Goal: Transaction & Acquisition: Purchase product/service

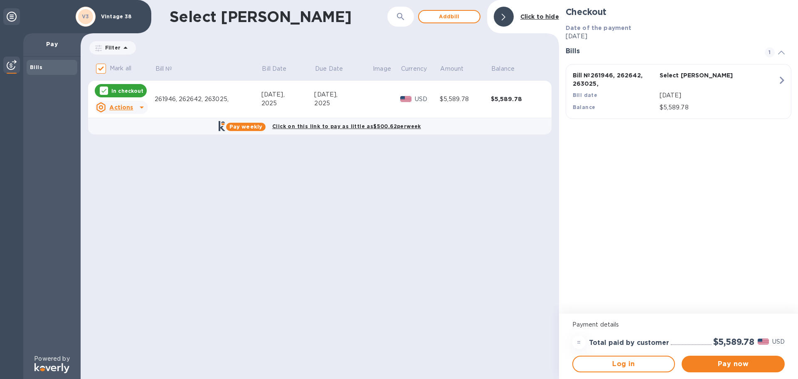
click at [726, 370] on button "Pay now" at bounding box center [733, 363] width 103 height 17
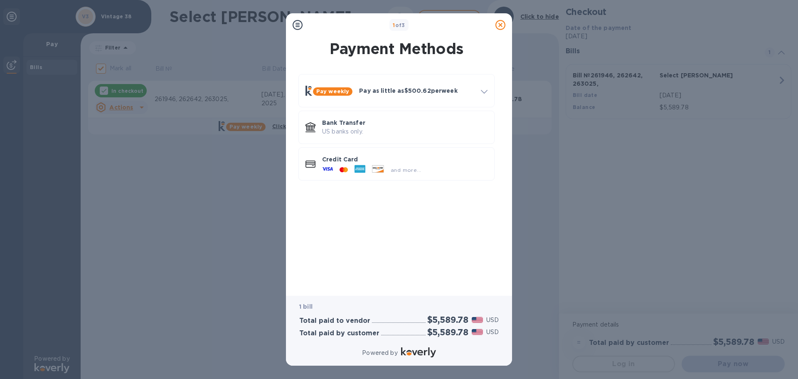
click at [358, 128] on p "US banks only." at bounding box center [404, 131] width 165 height 9
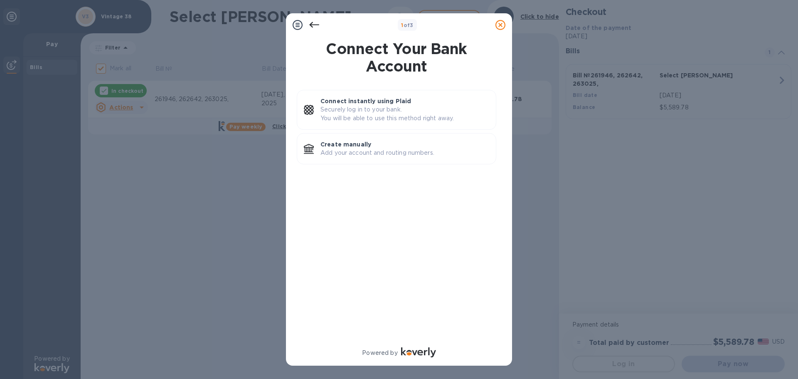
click at [357, 109] on p "Securely log in to your bank. You will be able to use this method right away." at bounding box center [404, 113] width 169 height 17
click at [399, 98] on p "Connect instantly using Plaid" at bounding box center [404, 101] width 169 height 8
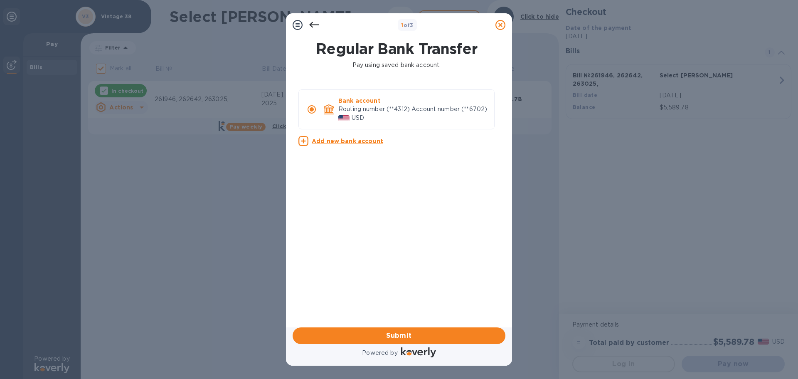
click at [399, 335] on span "Submit" at bounding box center [398, 335] width 199 height 10
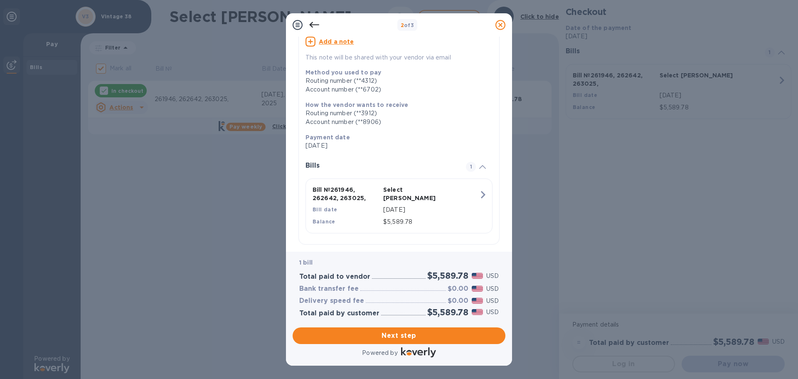
scroll to position [85, 0]
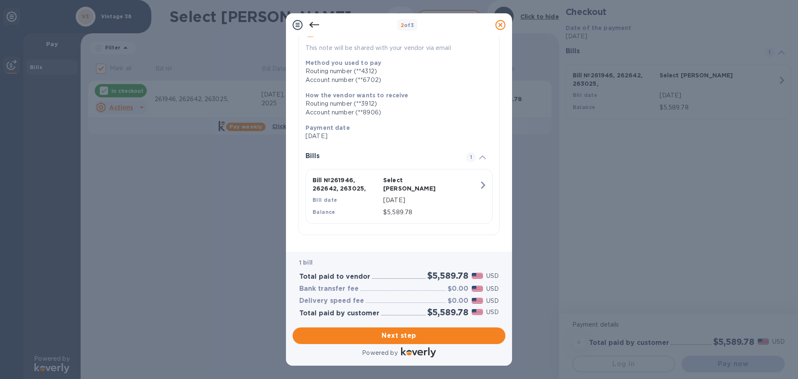
click at [427, 336] on span "Next step" at bounding box center [398, 335] width 199 height 10
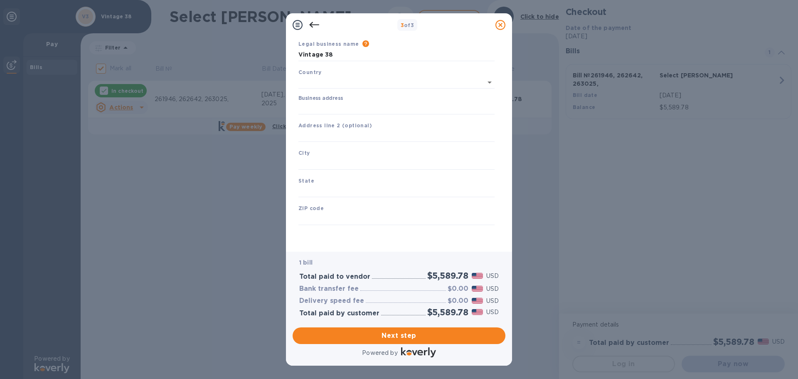
type input "[GEOGRAPHIC_DATA]"
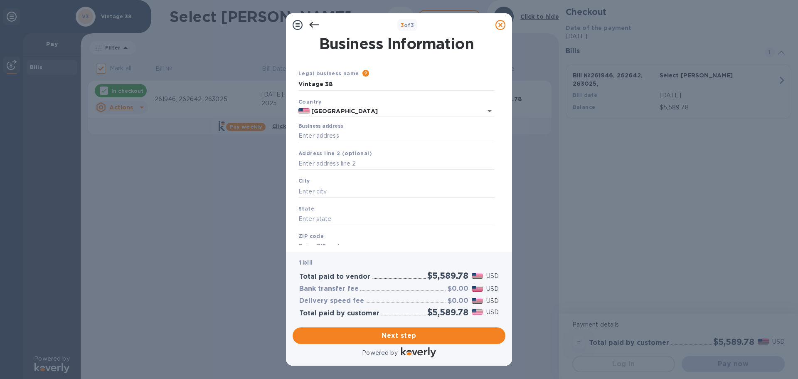
click at [351, 139] on input "Business address" at bounding box center [396, 136] width 196 height 12
type input "[STREET_ADDRESS]"
type input "Greendale"
type input "WI"
type input "53129"
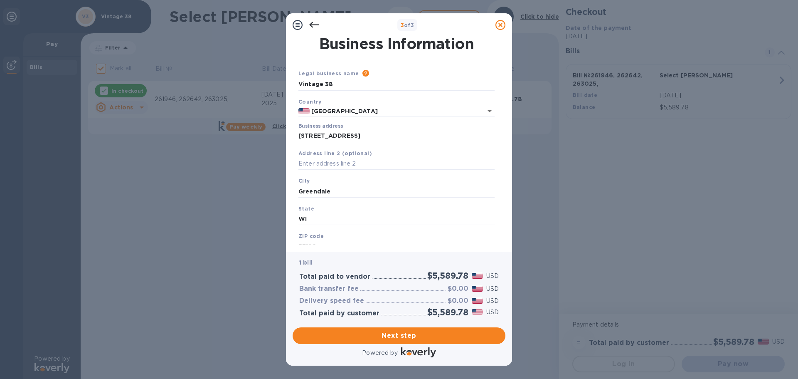
scroll to position [28, 0]
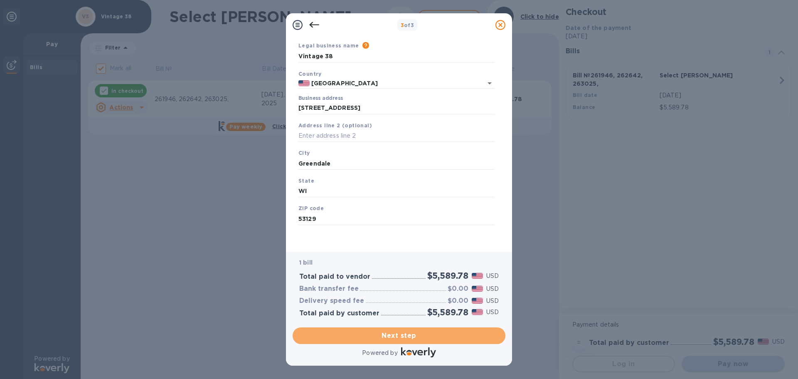
click at [401, 335] on span "Next step" at bounding box center [398, 335] width 199 height 10
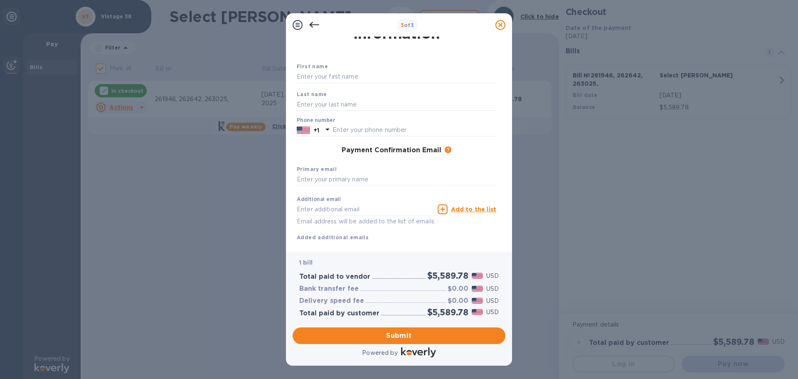
click at [337, 58] on div "First name Last name Phone number +1 Payment Confirmation Email The added email…" at bounding box center [396, 145] width 203 height 196
click at [337, 75] on input "text" at bounding box center [396, 77] width 199 height 12
type input "[PERSON_NAME]"
type input "3109755353"
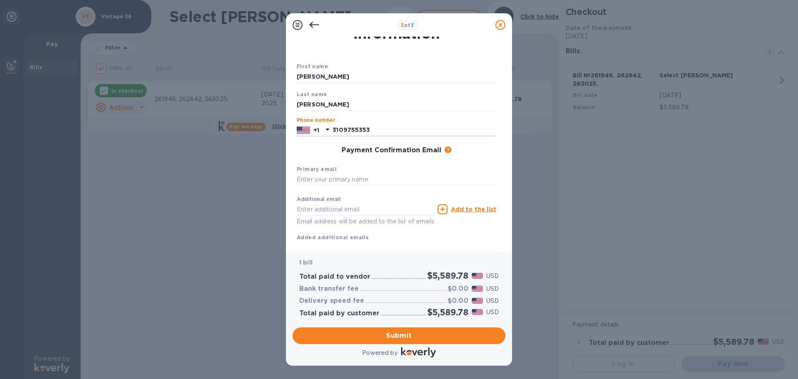
click at [404, 347] on img at bounding box center [418, 352] width 35 height 10
click at [406, 338] on span "Submit" at bounding box center [398, 335] width 199 height 10
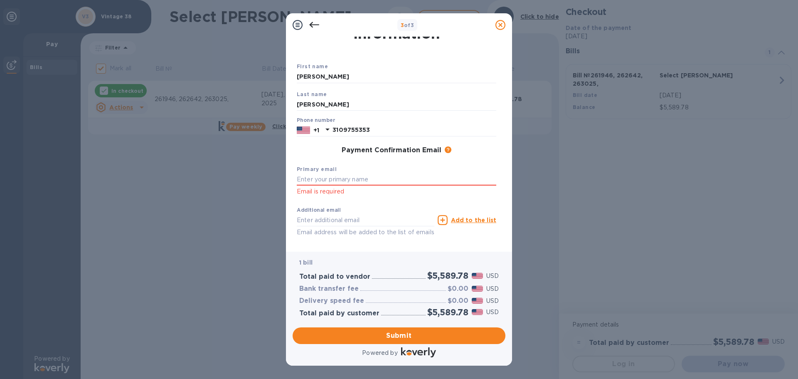
click at [355, 182] on input "text" at bounding box center [396, 179] width 199 height 12
type input "[PERSON_NAME][EMAIL_ADDRESS][DOMAIN_NAME]"
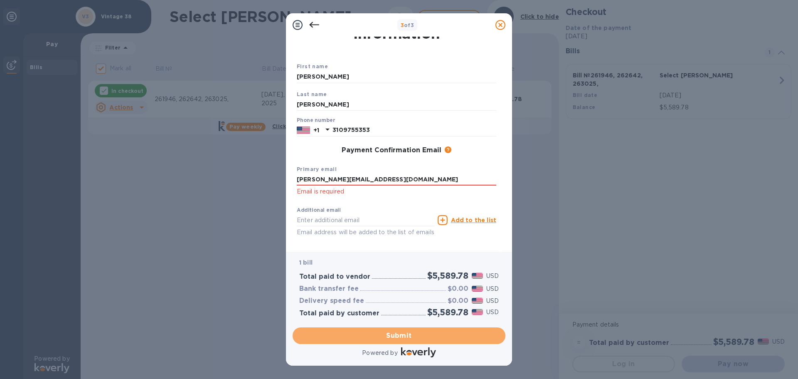
click at [379, 333] on span "Submit" at bounding box center [398, 335] width 199 height 10
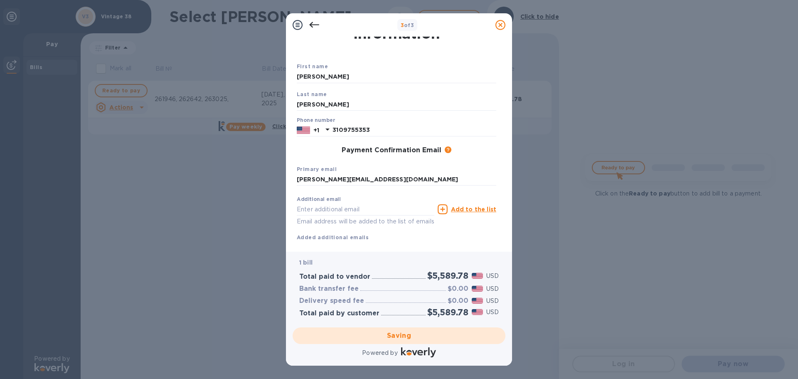
checkbox input "false"
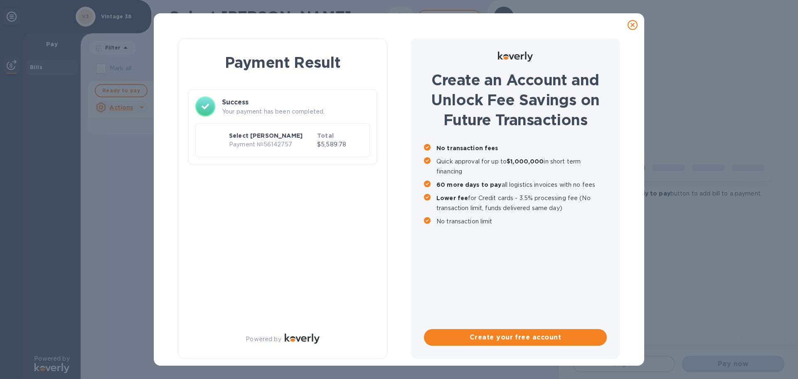
scroll to position [0, 0]
click at [294, 144] on p "Payment № 56142757" at bounding box center [271, 144] width 85 height 9
click at [296, 108] on p "Your payment has been completed." at bounding box center [296, 111] width 148 height 9
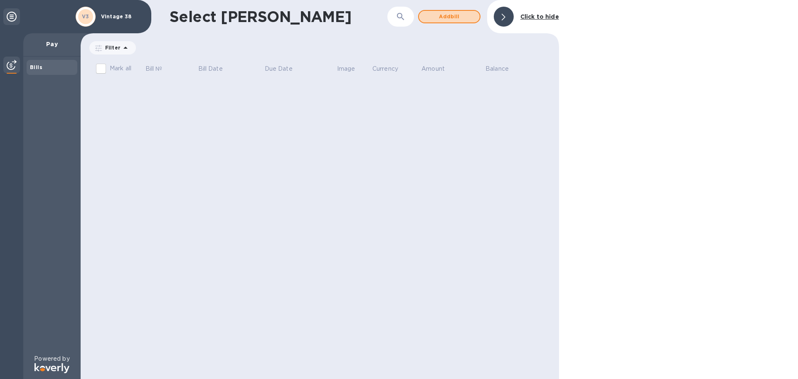
click at [477, 15] on button "Add bill" at bounding box center [449, 16] width 62 height 13
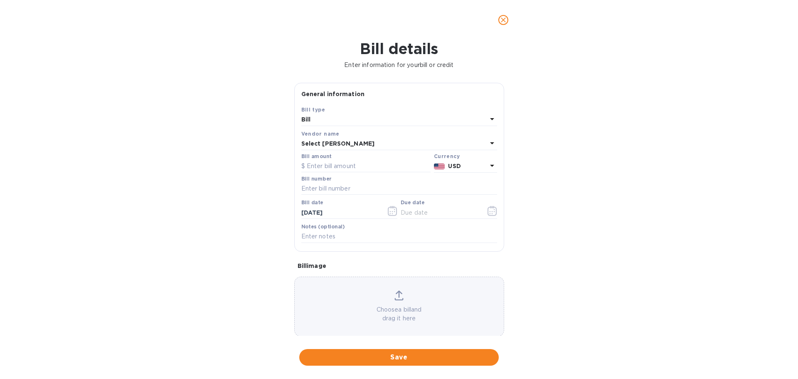
click at [473, 14] on div at bounding box center [399, 20] width 229 height 20
click at [369, 117] on div "Bill" at bounding box center [394, 120] width 186 height 12
click at [369, 117] on div "Bill type Bill Credit" at bounding box center [399, 144] width 196 height 62
click at [502, 22] on icon "close" at bounding box center [503, 20] width 8 height 8
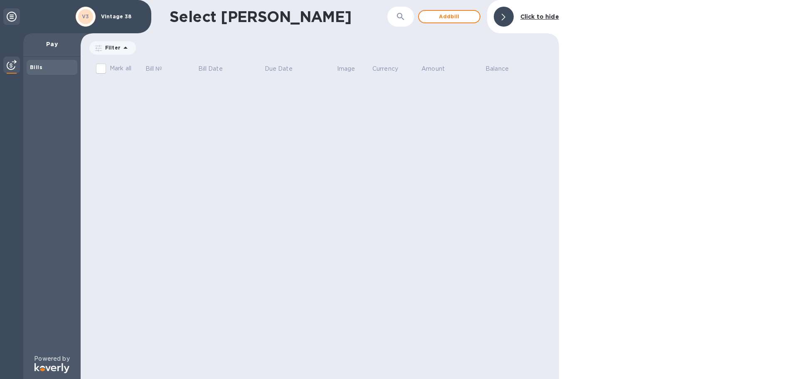
click at [51, 46] on p "Pay" at bounding box center [52, 44] width 44 height 8
click at [13, 76] on div at bounding box center [11, 205] width 23 height 345
click at [12, 68] on img at bounding box center [12, 65] width 10 height 10
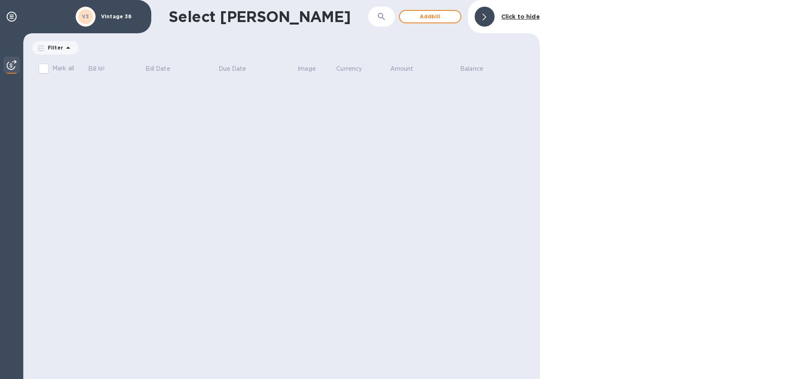
click at [12, 68] on img at bounding box center [12, 65] width 10 height 10
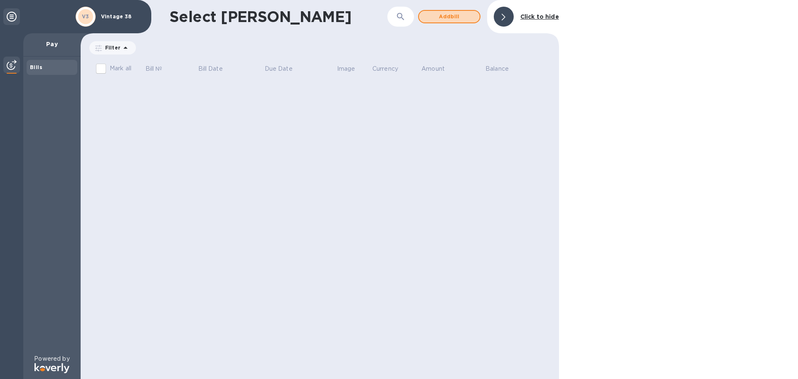
click at [436, 20] on span "Add bill" at bounding box center [449, 17] width 47 height 10
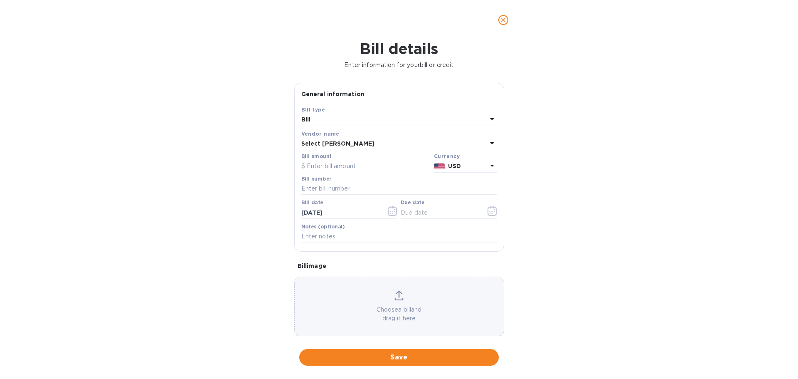
click at [343, 160] on input "text" at bounding box center [365, 166] width 129 height 12
type input "944.20"
click at [339, 192] on input "text" at bounding box center [399, 188] width 196 height 12
type input "262643+262765+263026"
click at [418, 214] on input "text" at bounding box center [440, 212] width 79 height 12
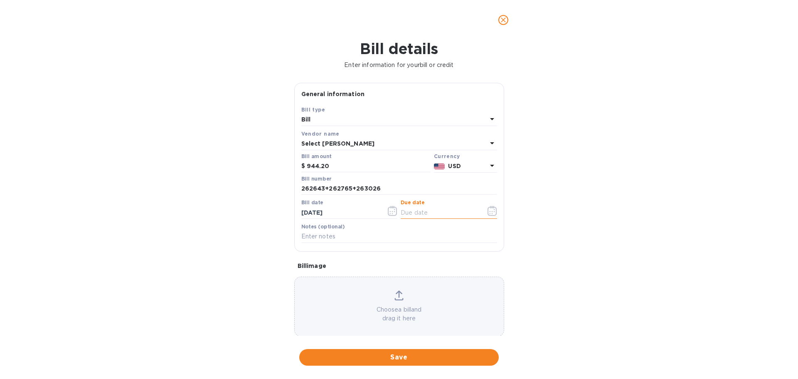
click at [492, 207] on icon "button" at bounding box center [491, 211] width 9 height 10
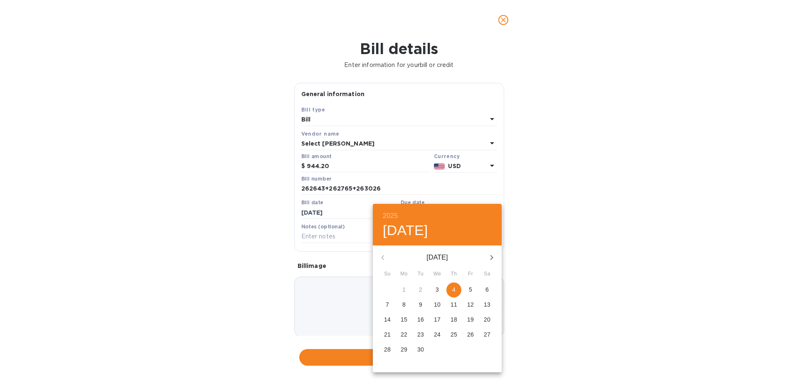
click at [436, 287] on p "3" at bounding box center [437, 289] width 3 height 8
type input "[DATE]"
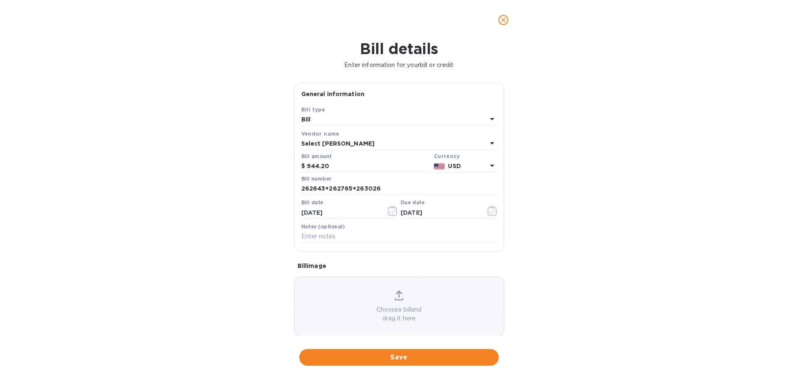
scroll to position [11, 0]
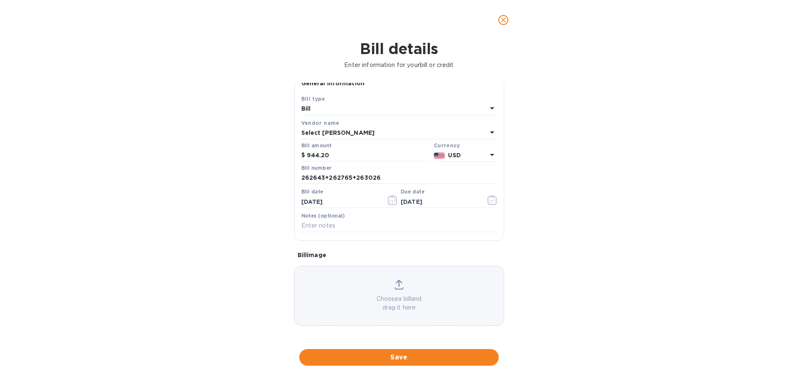
click at [416, 352] on button "Save" at bounding box center [398, 357] width 199 height 17
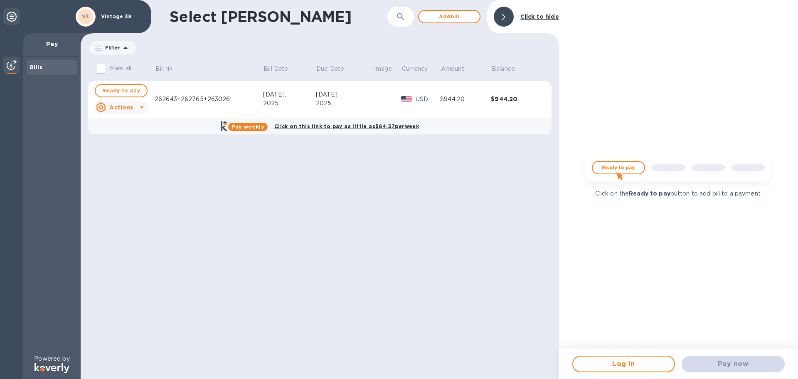
click at [123, 92] on span "Ready to pay" at bounding box center [121, 91] width 38 height 10
checkbox input "true"
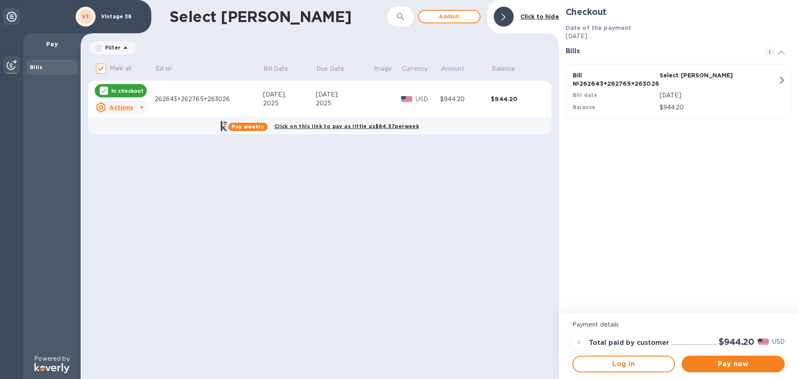
click at [724, 364] on span "Pay now" at bounding box center [733, 364] width 90 height 10
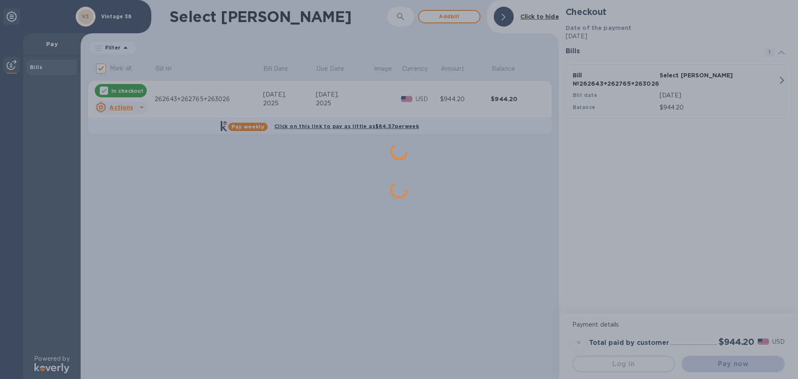
scroll to position [0, 0]
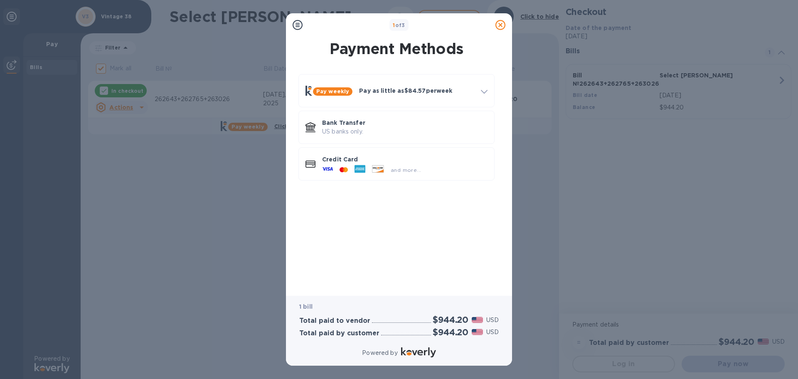
click at [339, 121] on p "Bank Transfer" at bounding box center [404, 122] width 165 height 8
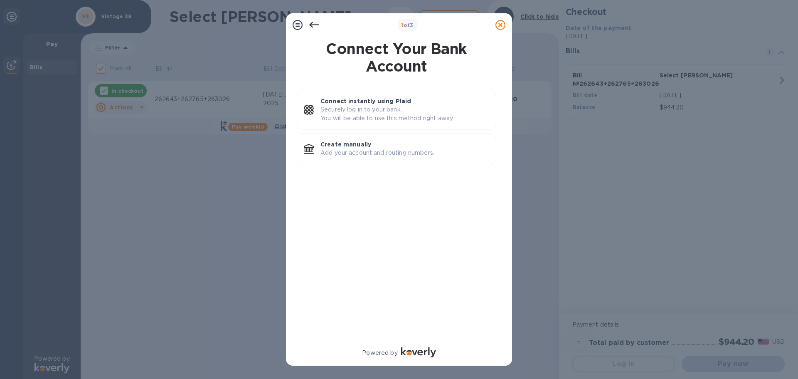
click at [339, 121] on p "Securely log in to your bank. You will be able to use this method right away." at bounding box center [404, 113] width 169 height 17
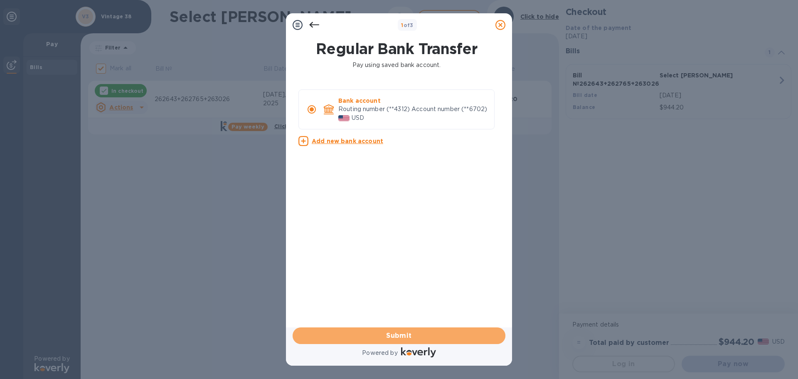
click at [408, 329] on button "Submit" at bounding box center [399, 335] width 213 height 17
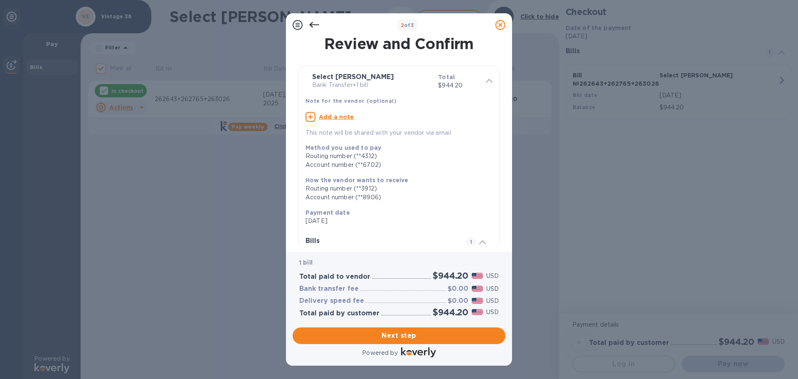
click at [333, 119] on u "Add a note" at bounding box center [336, 116] width 35 height 7
click at [333, 119] on textarea at bounding box center [392, 117] width 174 height 7
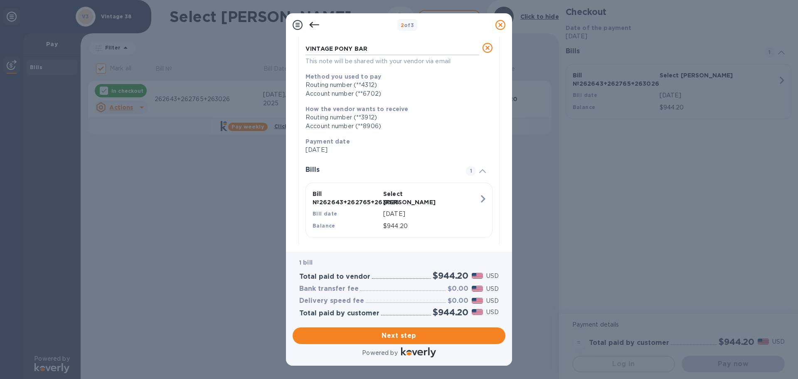
scroll to position [83, 0]
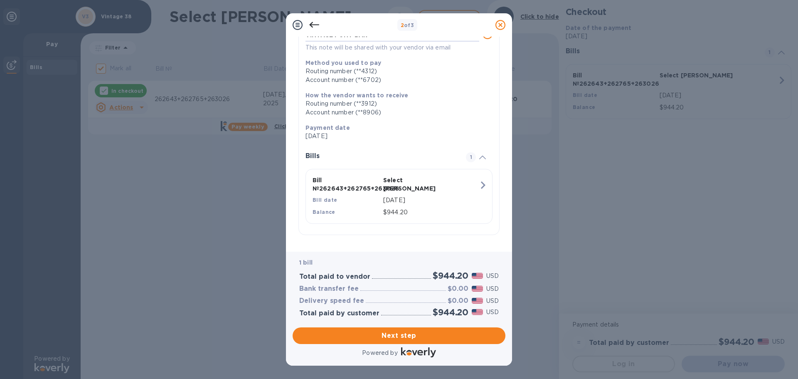
type textarea "VINTAGE PONY BAR"
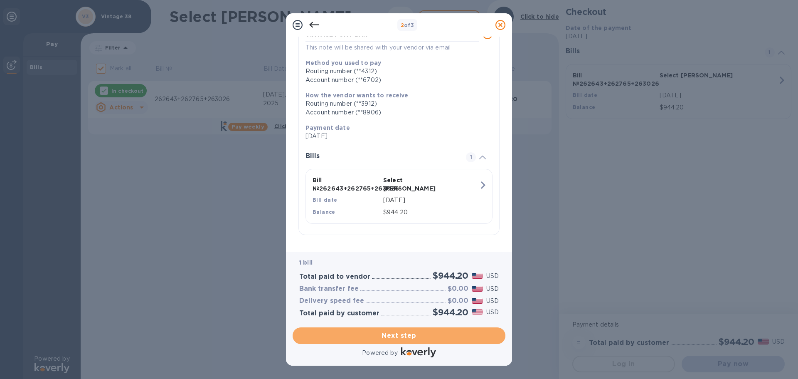
click at [358, 328] on button "Next step" at bounding box center [399, 335] width 213 height 17
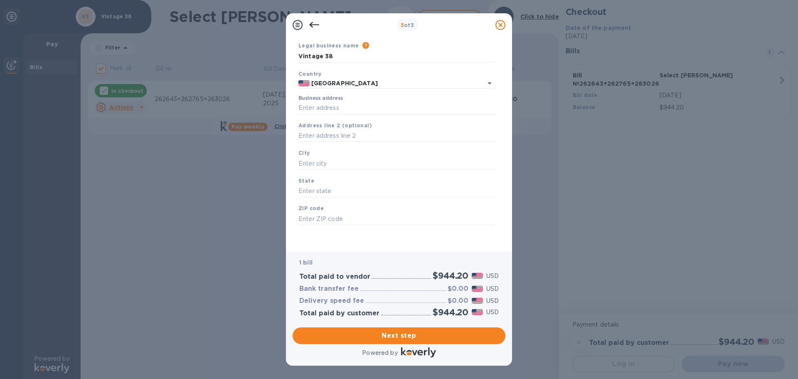
click at [317, 109] on input "Business address" at bounding box center [396, 108] width 196 height 12
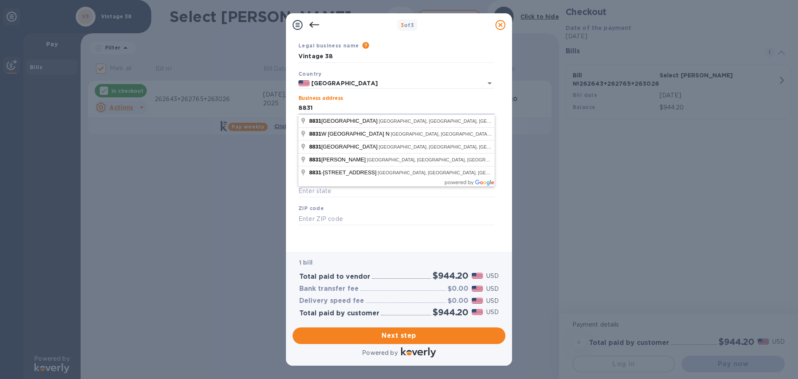
type input "[STREET_ADDRESS]"
type input "Franklin"
type input "WI"
type input "53132"
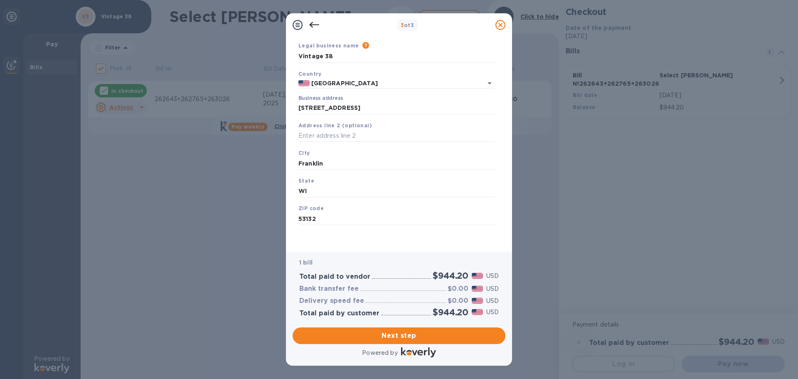
click at [320, 164] on input "Franklin" at bounding box center [396, 163] width 196 height 12
type input "Greendale"
click at [319, 219] on input "53132" at bounding box center [396, 218] width 196 height 12
drag, startPoint x: 308, startPoint y: 219, endPoint x: 337, endPoint y: 221, distance: 28.3
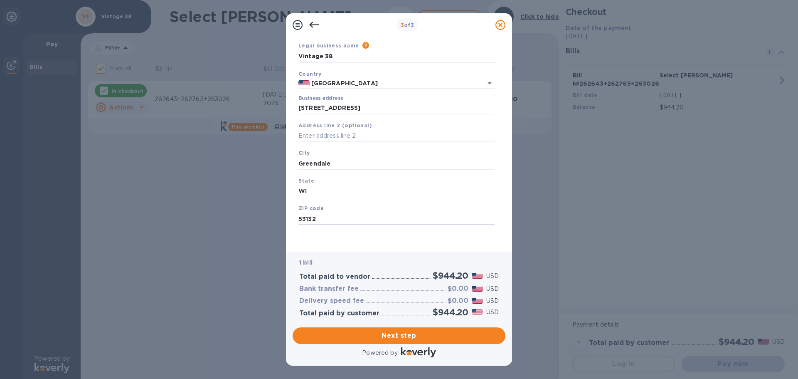
click at [337, 221] on input "53132" at bounding box center [396, 218] width 196 height 12
type input "53129"
click at [371, 333] on span "Next step" at bounding box center [398, 335] width 199 height 10
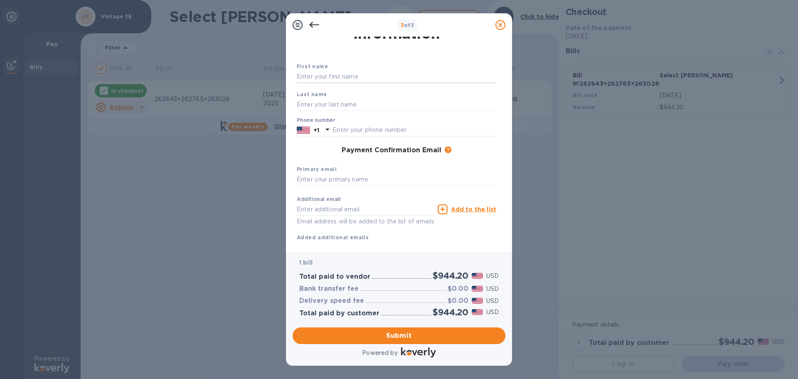
click at [328, 78] on input "text" at bounding box center [396, 77] width 199 height 12
type input "[PERSON_NAME]"
type input "3109755353"
click at [374, 176] on input "text" at bounding box center [396, 179] width 199 height 12
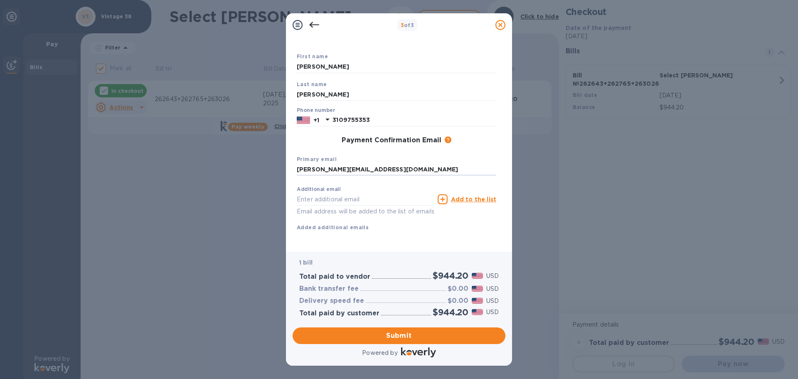
scroll to position [47, 0]
type input "[PERSON_NAME][EMAIL_ADDRESS][DOMAIN_NAME]"
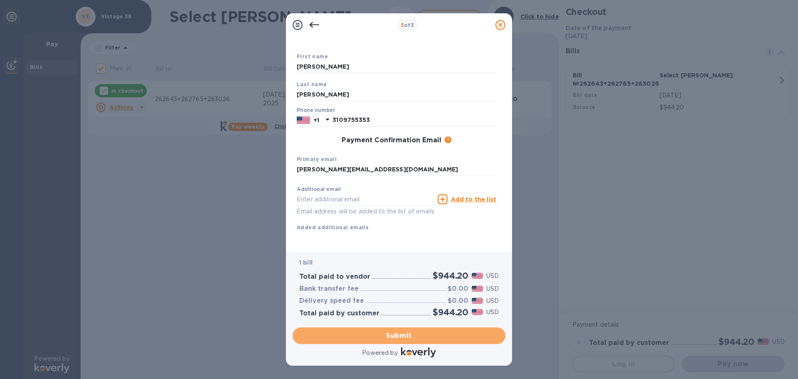
click at [400, 332] on span "Submit" at bounding box center [398, 335] width 199 height 10
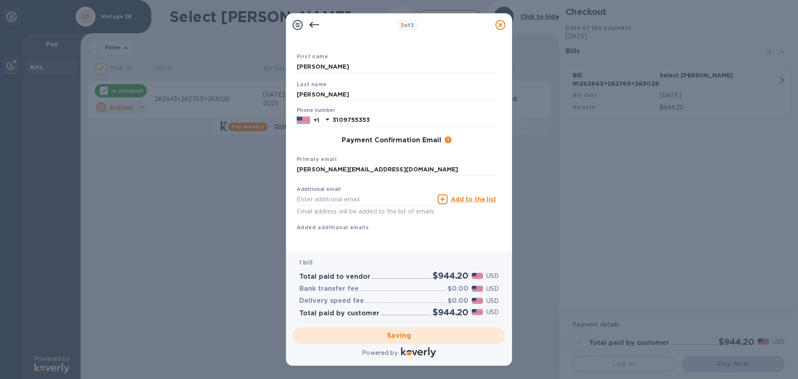
checkbox input "false"
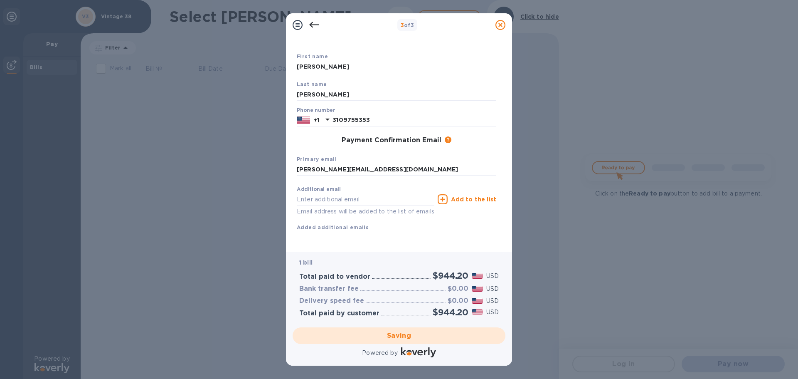
scroll to position [0, 0]
